Goal: Task Accomplishment & Management: Use online tool/utility

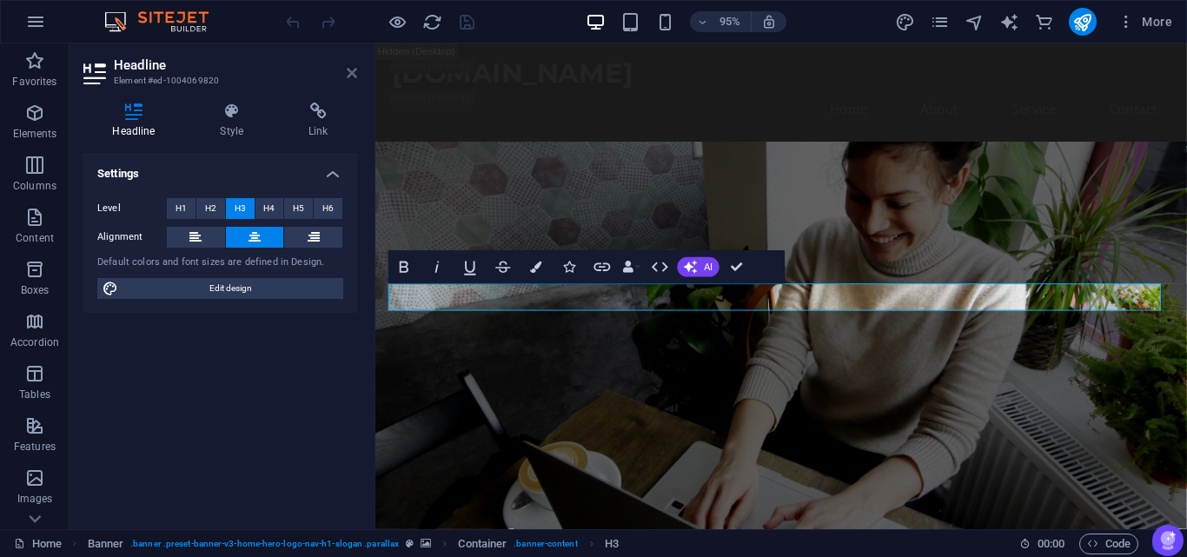
drag, startPoint x: 346, startPoint y: 71, endPoint x: 283, endPoint y: 38, distance: 71.5
click at [347, 71] on icon at bounding box center [352, 73] width 10 height 14
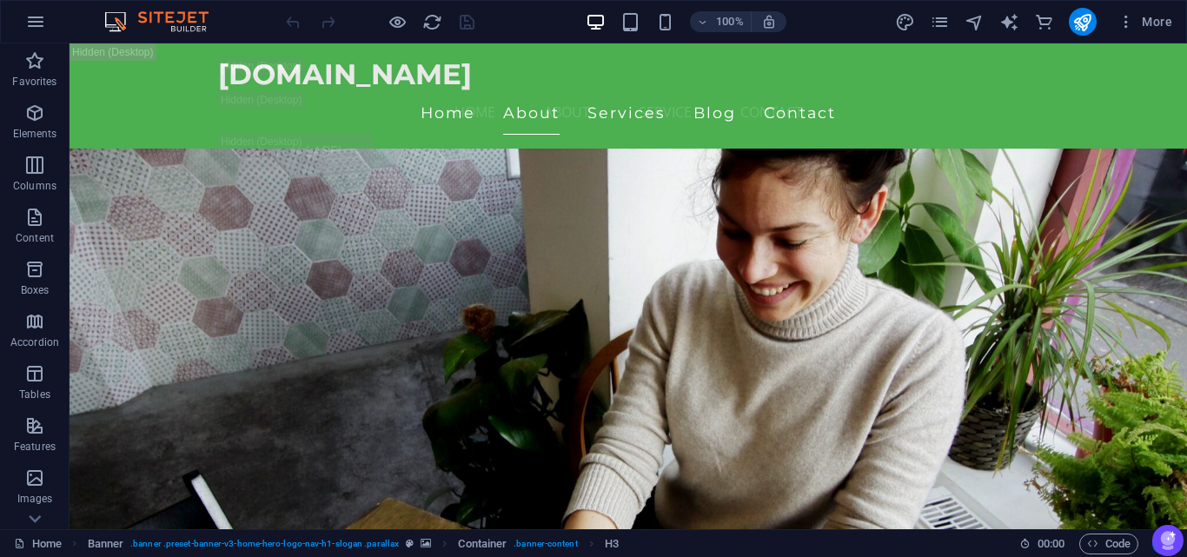
scroll to position [4436, 0]
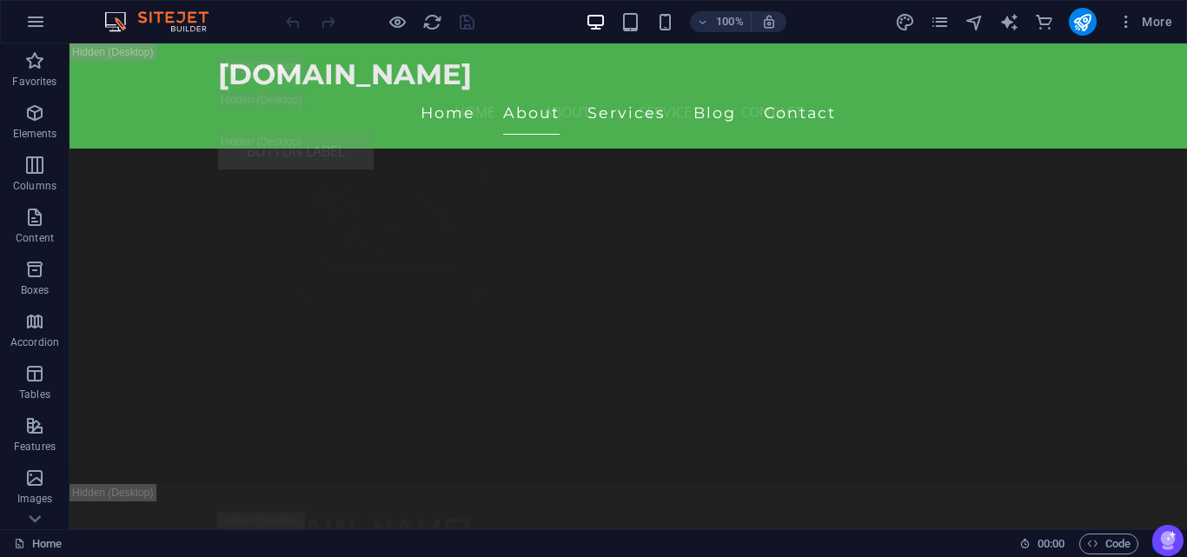
drag, startPoint x: 1186, startPoint y: 120, endPoint x: 125, endPoint y: 59, distance: 1062.3
click at [42, 16] on icon "button" at bounding box center [35, 21] width 21 height 21
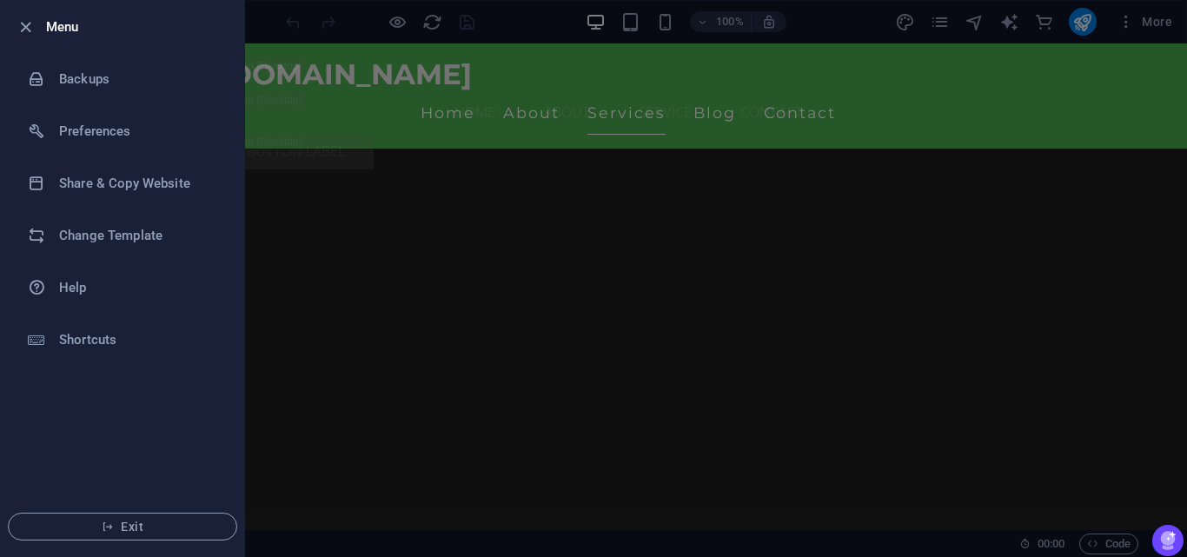
scroll to position [13167, 0]
click at [23, 17] on icon "button" at bounding box center [26, 27] width 20 height 20
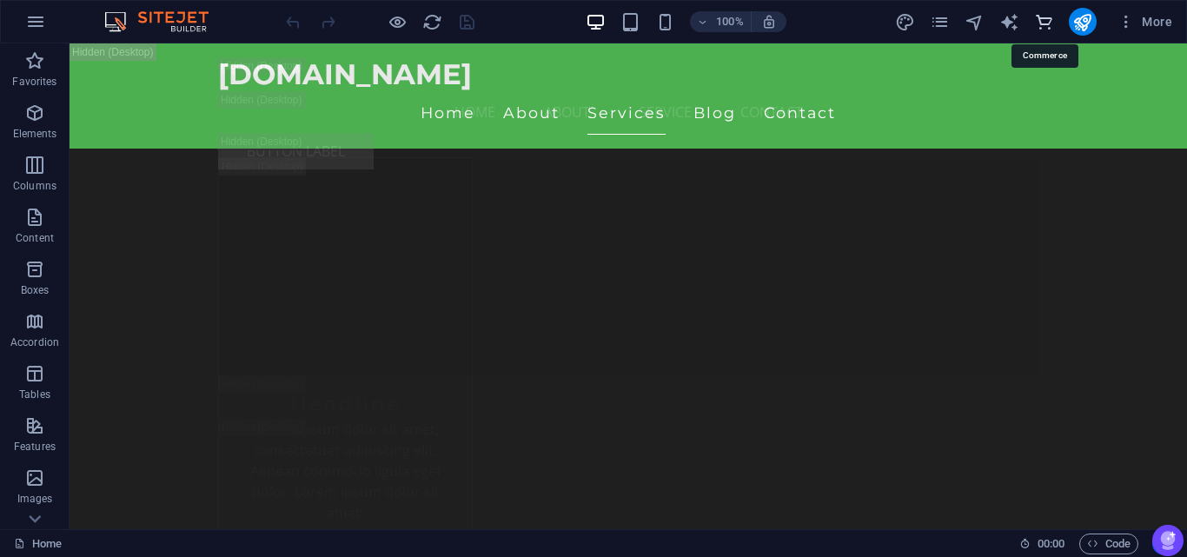
click at [1041, 19] on icon "commerce" at bounding box center [1044, 22] width 20 height 20
click at [1047, 29] on icon "commerce" at bounding box center [1044, 22] width 20 height 20
click at [1046, 19] on icon "commerce" at bounding box center [1044, 22] width 20 height 20
click at [727, 92] on nav "Home About Service Contact" at bounding box center [628, 112] width 821 height 42
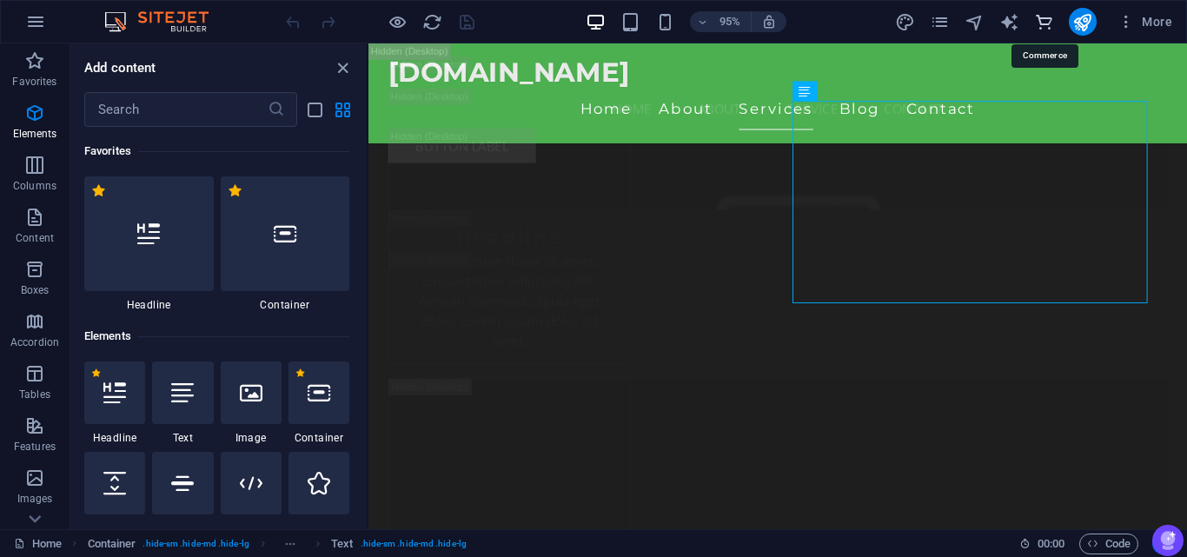
scroll to position [16752, 0]
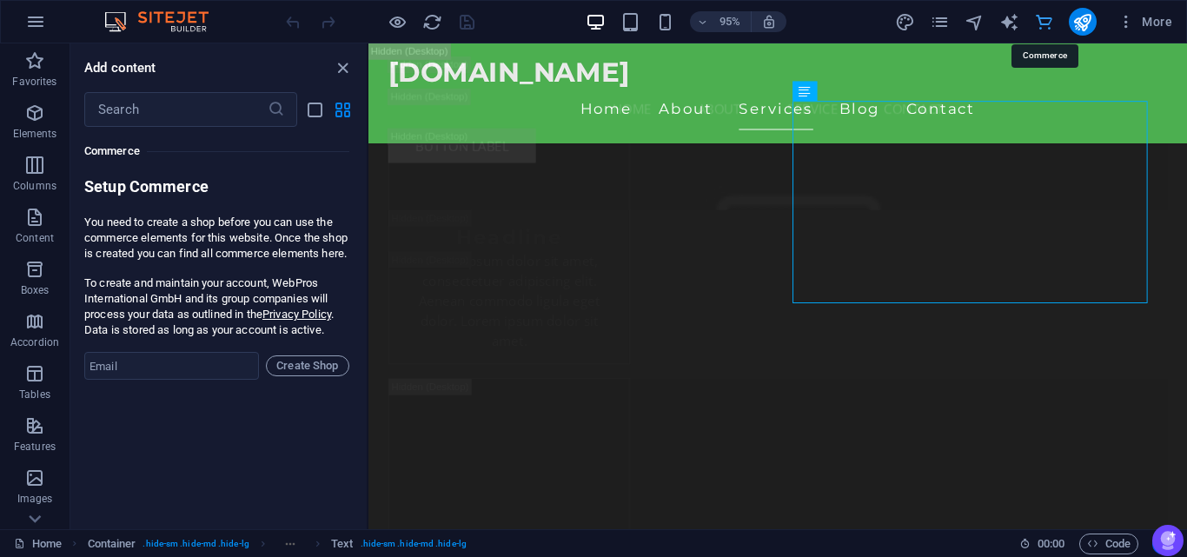
click at [1047, 21] on icon "commerce" at bounding box center [1044, 22] width 20 height 20
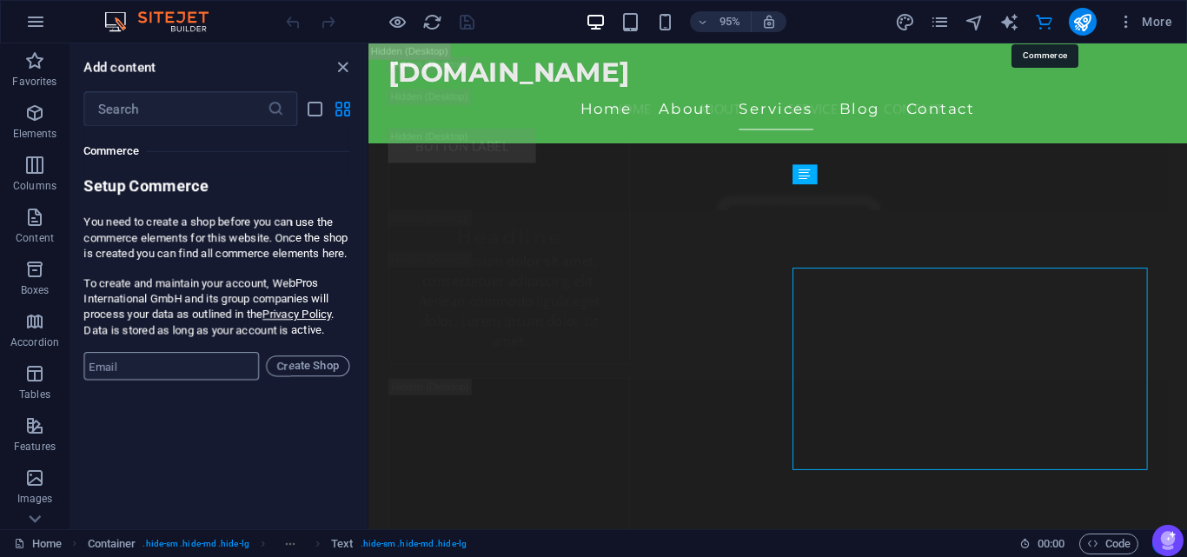
click at [193, 380] on input "email" at bounding box center [171, 366] width 175 height 28
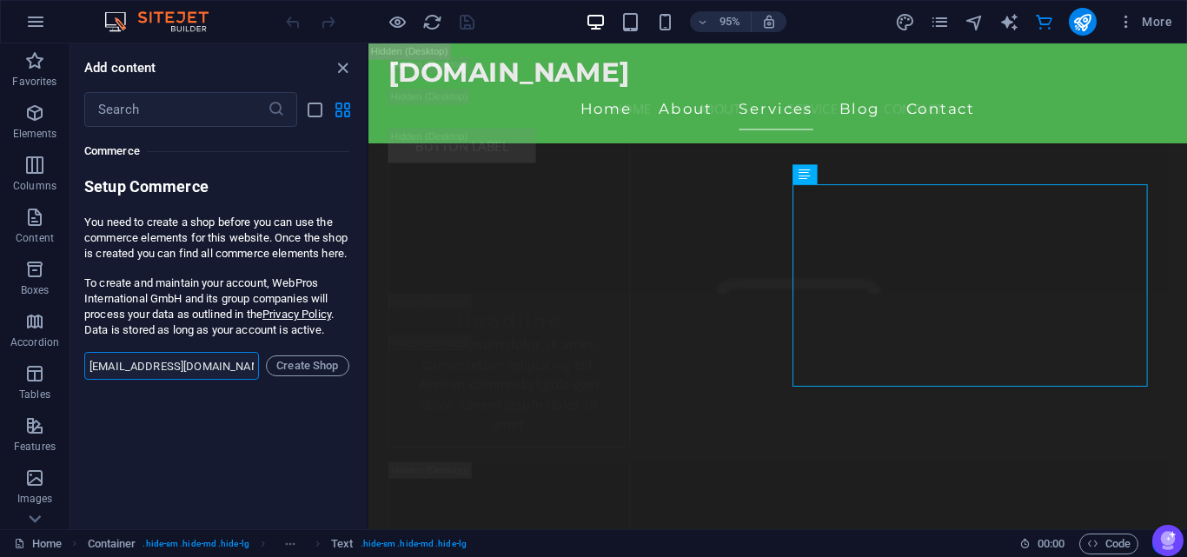
drag, startPoint x: 217, startPoint y: 383, endPoint x: 171, endPoint y: 383, distance: 46.1
click at [171, 380] on input "[EMAIL_ADDRESS][DOMAIN_NAME]" at bounding box center [171, 366] width 175 height 28
drag, startPoint x: 224, startPoint y: 382, endPoint x: 38, endPoint y: 395, distance: 186.4
click at [38, 395] on div "Favorites Elements Columns Content Boxes Accordion Tables Features Images Slide…" at bounding box center [184, 286] width 369 height 486
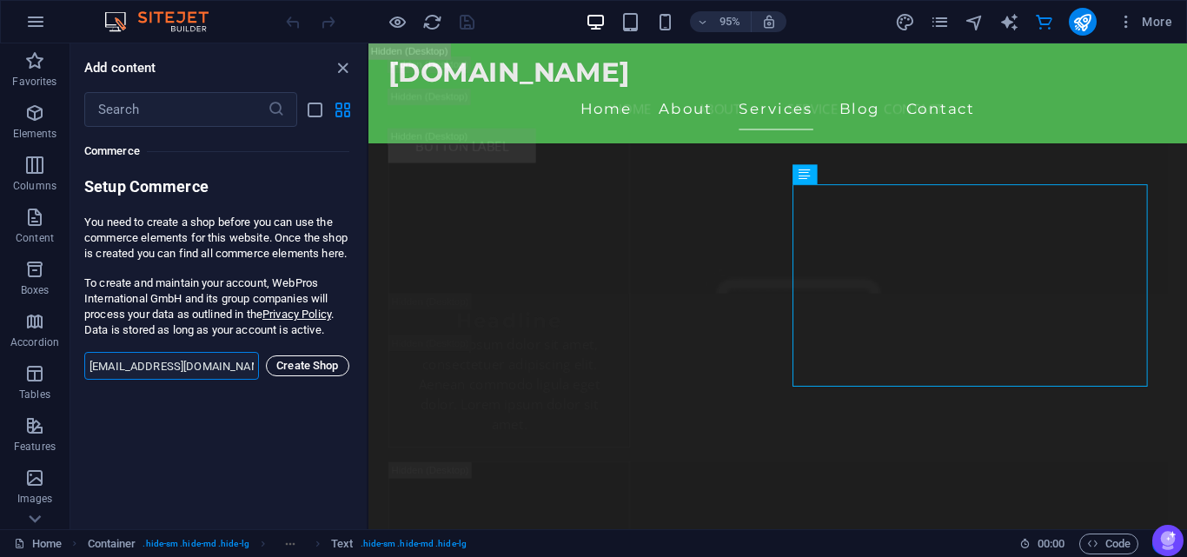
type input "[EMAIL_ADDRESS][DOMAIN_NAME]"
click at [316, 376] on span "Create Shop" at bounding box center [308, 366] width 68 height 21
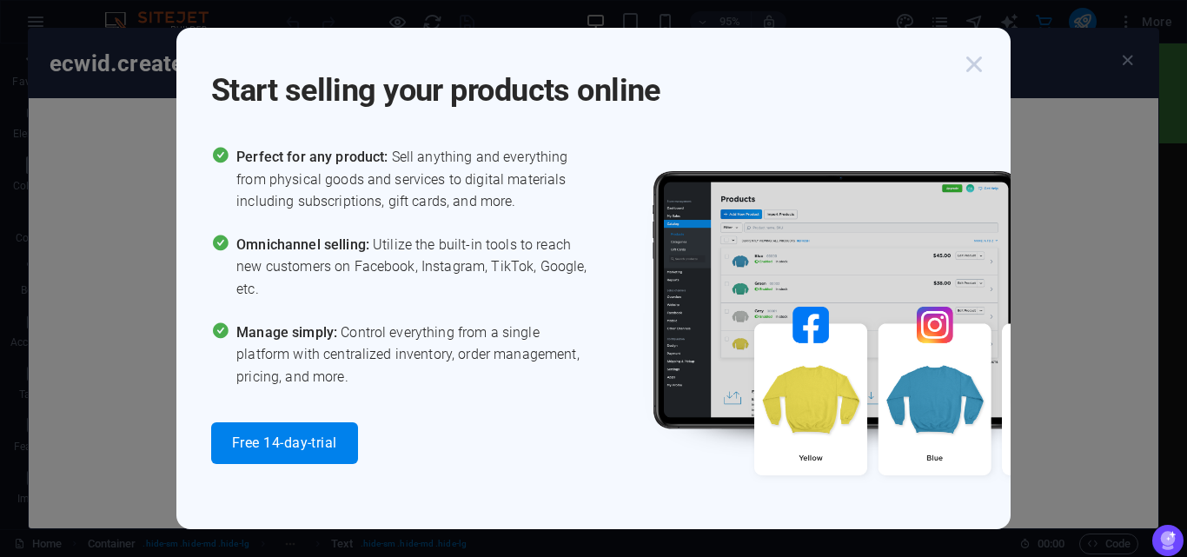
click at [974, 63] on icon "button" at bounding box center [974, 64] width 31 height 31
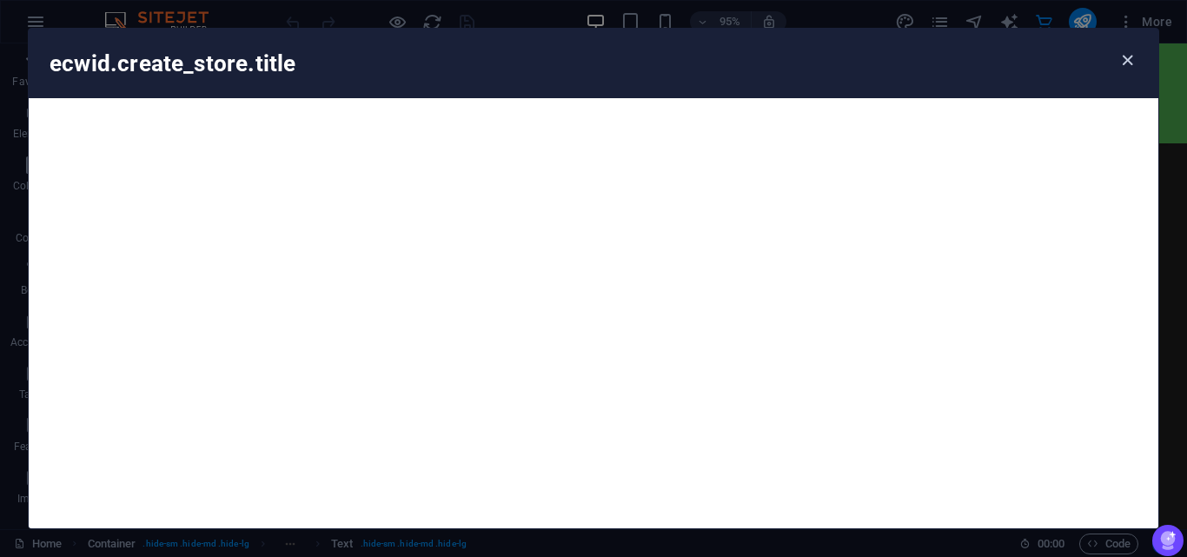
click at [1119, 56] on icon "button" at bounding box center [1128, 60] width 20 height 20
